Goal: Information Seeking & Learning: Learn about a topic

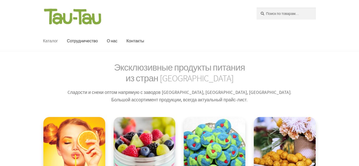
scroll to position [7, 0]
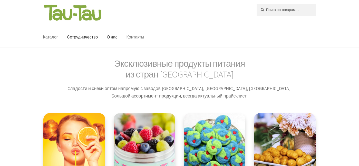
click at [137, 36] on link "Контакты" at bounding box center [135, 37] width 26 height 20
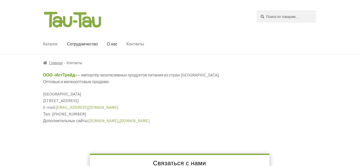
click at [54, 43] on link "Каталог" at bounding box center [50, 44] width 23 height 20
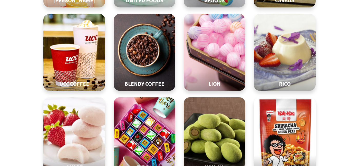
scroll to position [240, 0]
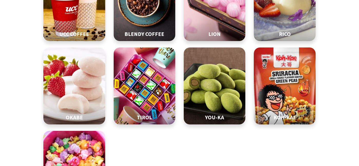
click at [284, 94] on img at bounding box center [284, 86] width 77 height 96
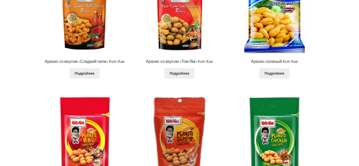
scroll to position [159, 0]
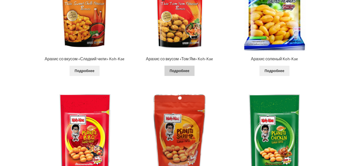
click at [176, 72] on link "Подробнее" at bounding box center [180, 71] width 30 height 10
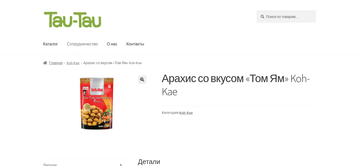
click at [86, 43] on link "Сотрудничество" at bounding box center [82, 44] width 39 height 20
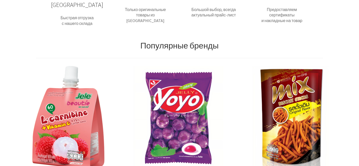
scroll to position [202, 0]
